Goal: Transaction & Acquisition: Book appointment/travel/reservation

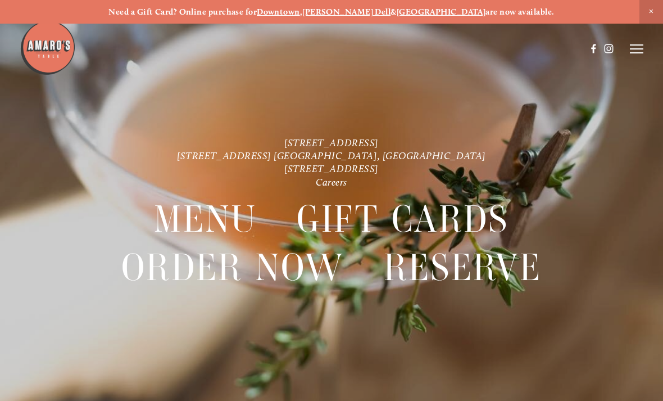
scroll to position [-10, 0]
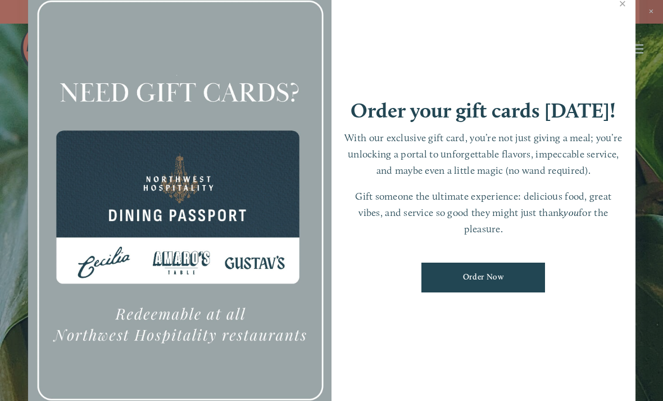
click at [618, 21] on link "Close" at bounding box center [623, 4] width 22 height 31
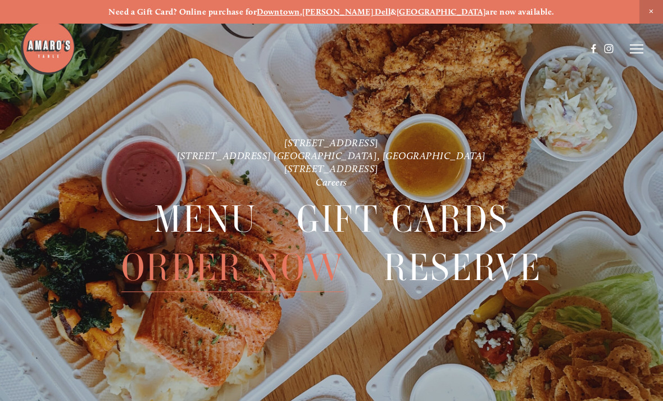
click at [638, 47] on icon at bounding box center [636, 49] width 13 height 10
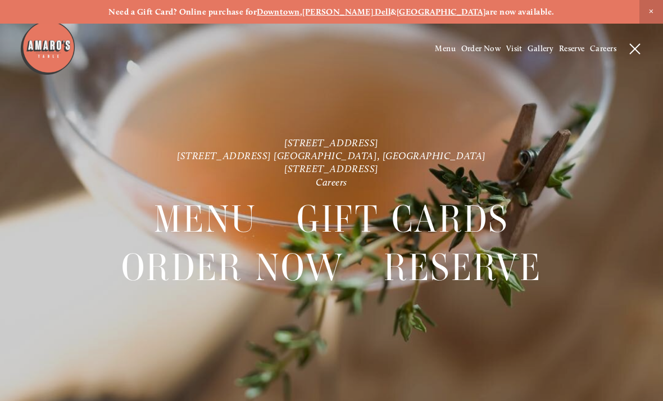
click at [439, 52] on span "Menu" at bounding box center [445, 49] width 21 height 10
click at [637, 52] on icon at bounding box center [636, 49] width 13 height 10
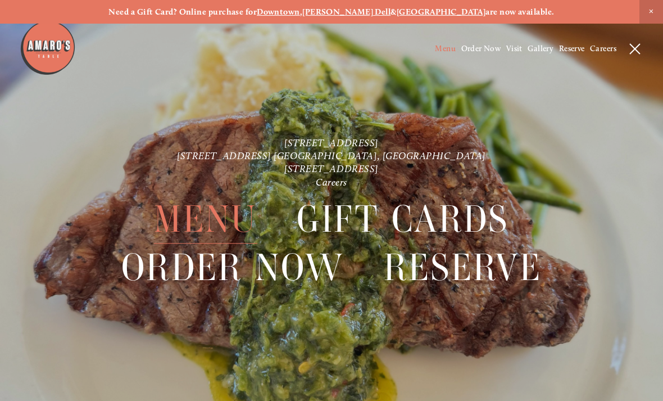
click at [571, 48] on span "Reserve" at bounding box center [572, 49] width 26 height 10
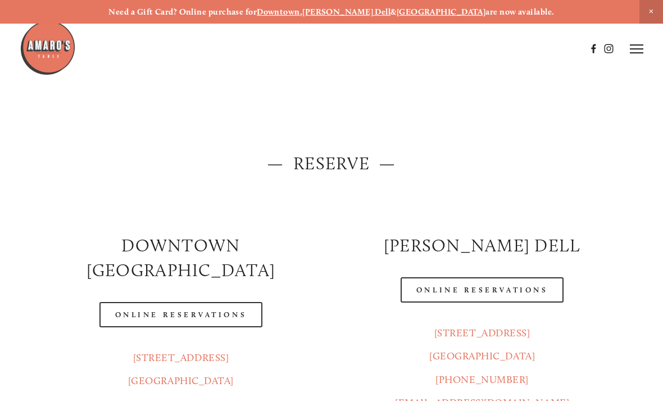
click at [243, 302] on link "Online Reservations" at bounding box center [180, 314] width 163 height 25
